Goal: Information Seeking & Learning: Find specific fact

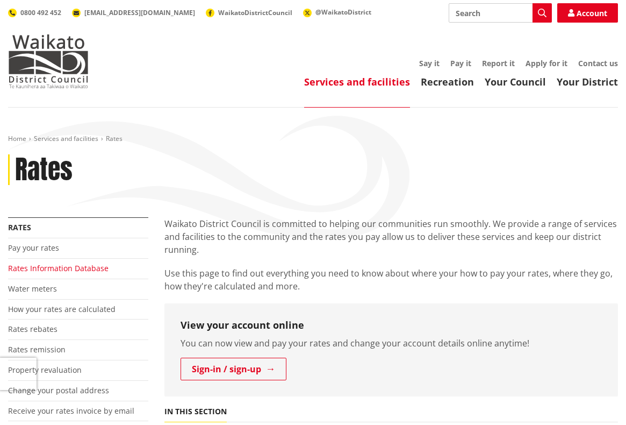
scroll to position [54, 0]
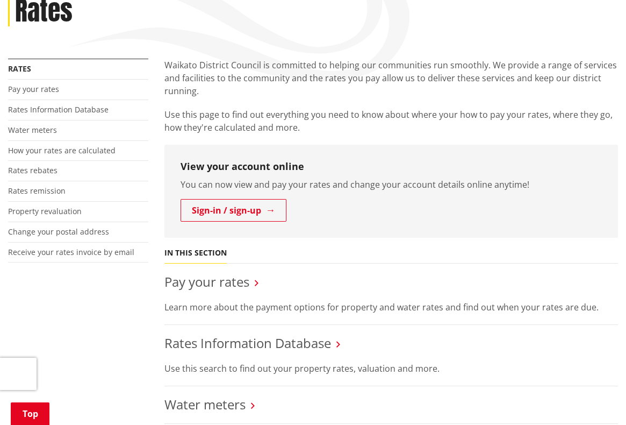
scroll to position [161, 0]
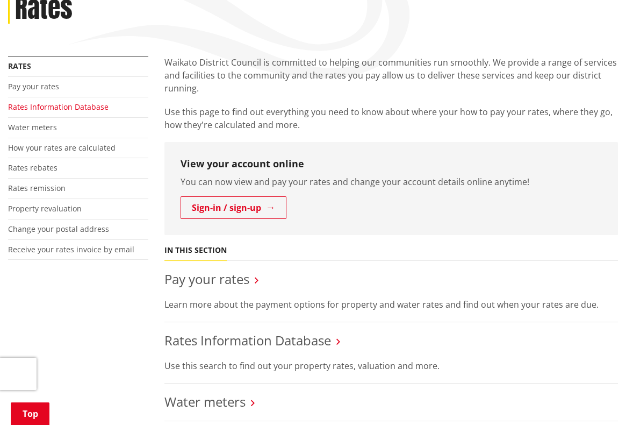
click at [38, 107] on link "Rates Information Database" at bounding box center [58, 107] width 101 height 10
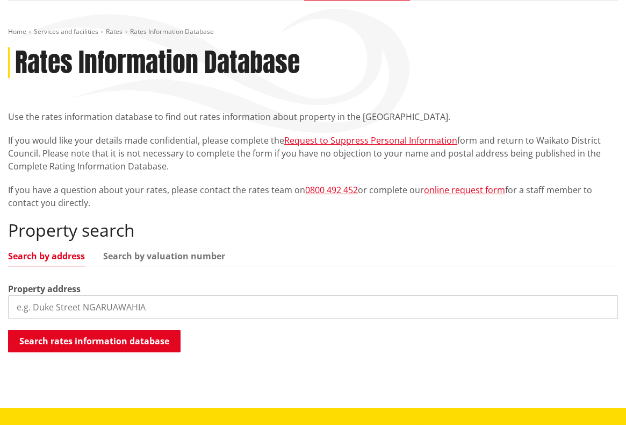
scroll to position [108, 0]
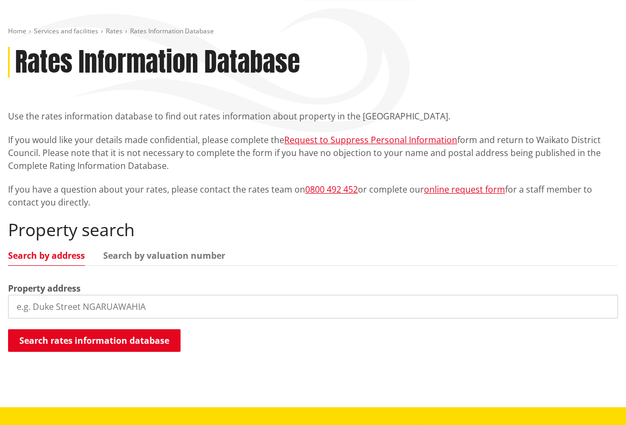
click at [110, 298] on input "search" at bounding box center [313, 307] width 610 height 24
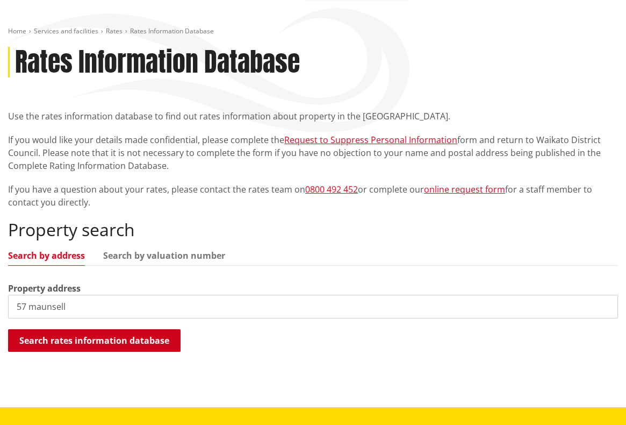
type input "57 maunsell"
click at [87, 340] on button "Search rates information database" at bounding box center [94, 340] width 173 height 23
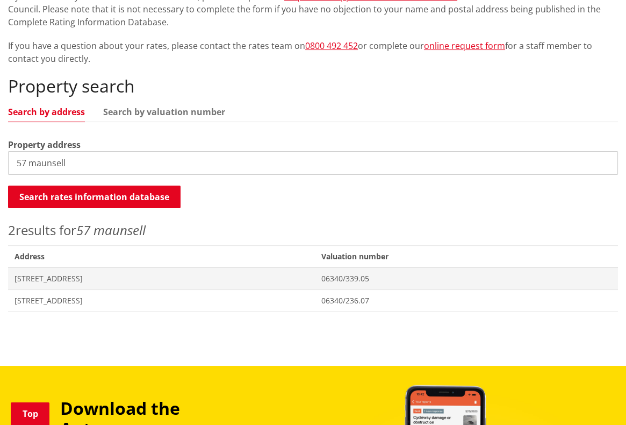
scroll to position [269, 0]
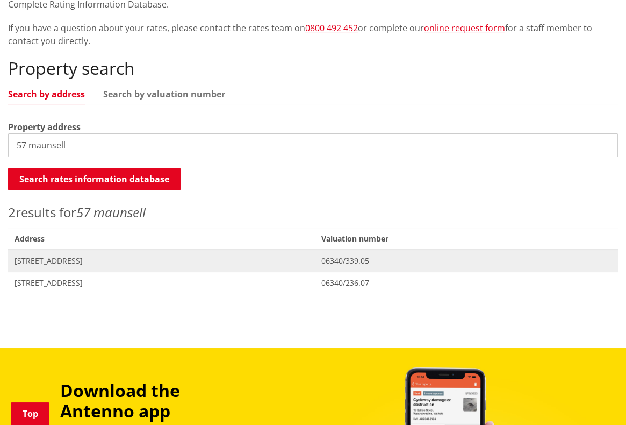
click at [309, 255] on span "[STREET_ADDRESS]" at bounding box center [162, 260] width 294 height 11
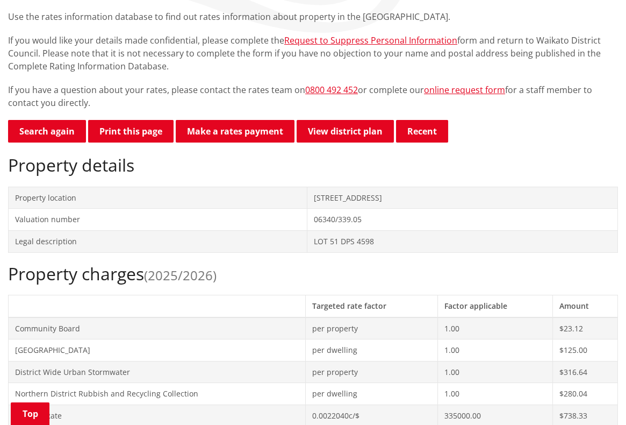
scroll to position [269, 0]
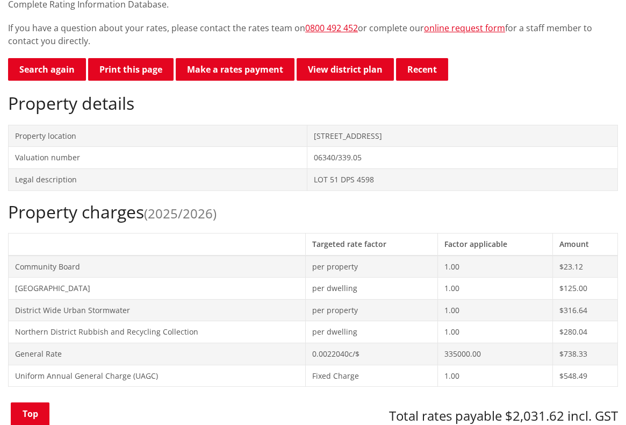
drag, startPoint x: 367, startPoint y: 136, endPoint x: 249, endPoint y: 136, distance: 117.8
click at [307, 138] on td "[STREET_ADDRESS]" at bounding box center [462, 136] width 311 height 22
click at [307, 153] on td "06340/339.05" at bounding box center [462, 158] width 311 height 22
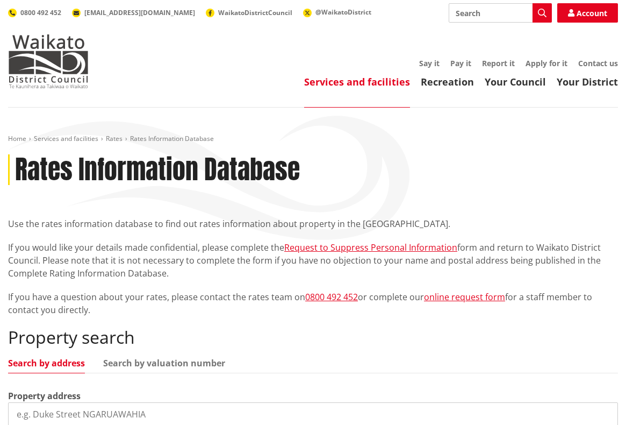
scroll to position [268, 0]
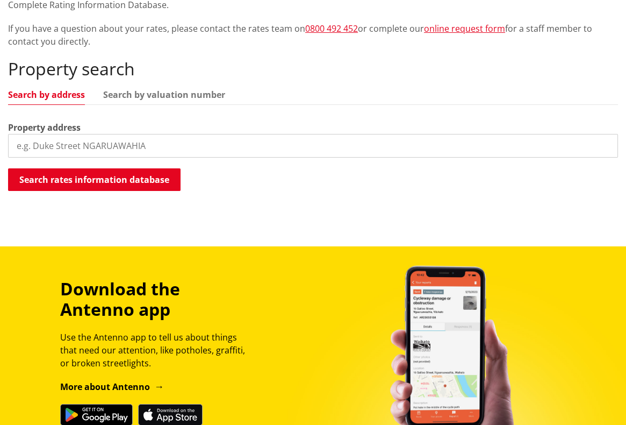
click at [90, 135] on input "search" at bounding box center [313, 146] width 610 height 24
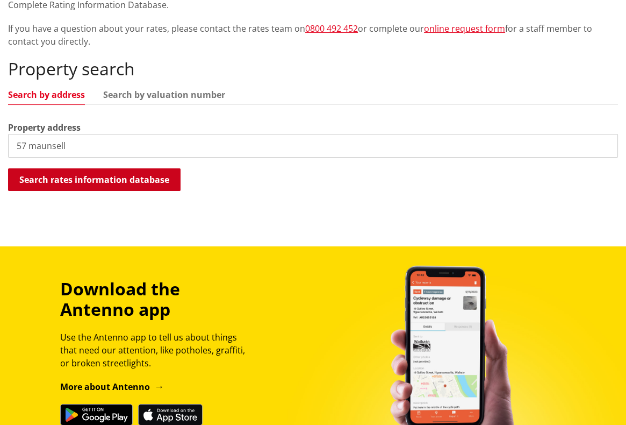
type input "57 maunsell"
click at [115, 178] on button "Search rates information database" at bounding box center [94, 179] width 173 height 23
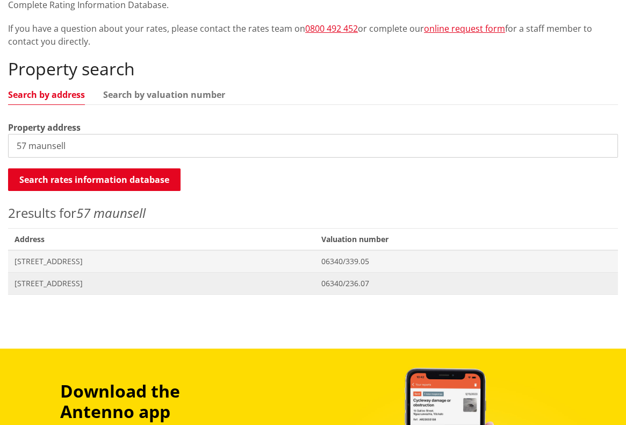
click at [93, 282] on span "57 Maunsell Road PORT WAIKATO" at bounding box center [162, 283] width 294 height 11
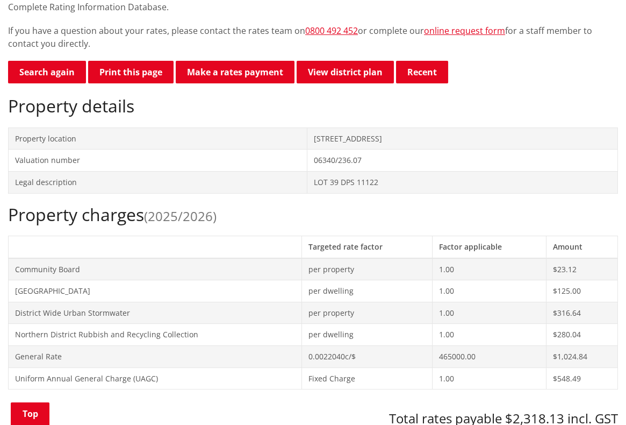
scroll to position [269, 0]
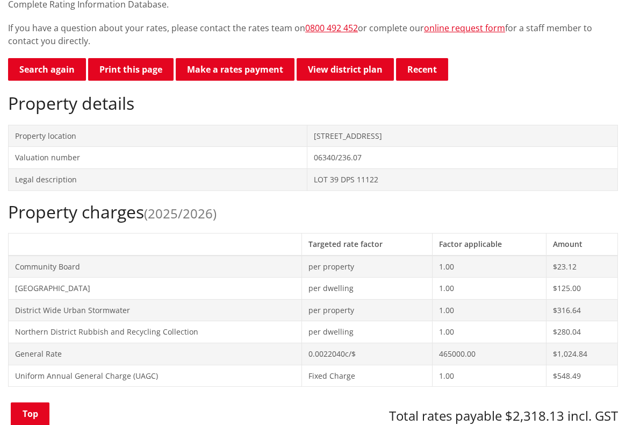
drag, startPoint x: 359, startPoint y: 134, endPoint x: 253, endPoint y: 133, distance: 106.5
click at [307, 136] on td "[STREET_ADDRESS]" at bounding box center [462, 136] width 311 height 22
copy td "[STREET_ADDRESS]"
click at [163, 233] on th at bounding box center [156, 244] width 294 height 22
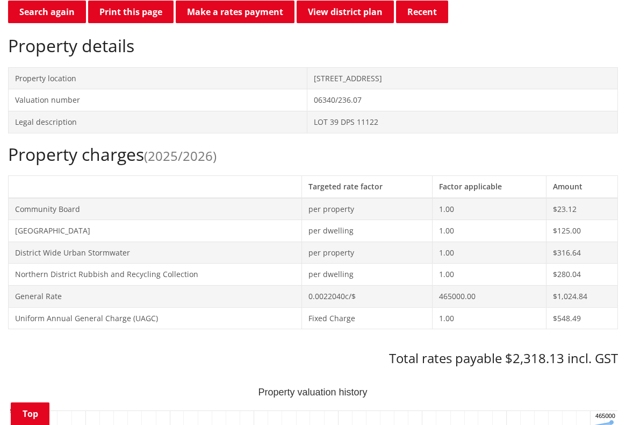
scroll to position [323, 0]
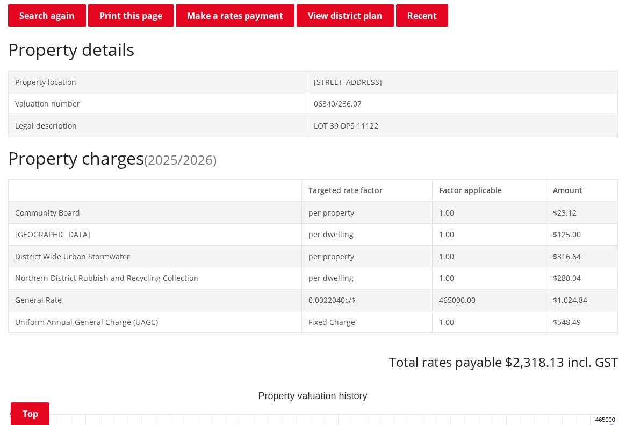
click at [541, 42] on h2 "Property details" at bounding box center [313, 49] width 610 height 20
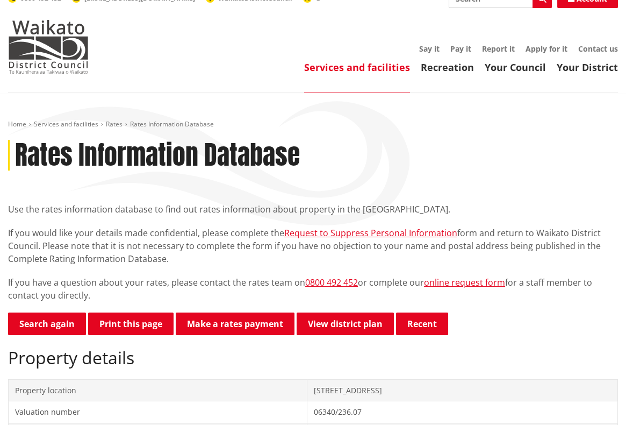
scroll to position [0, 0]
